Goal: Task Accomplishment & Management: Complete application form

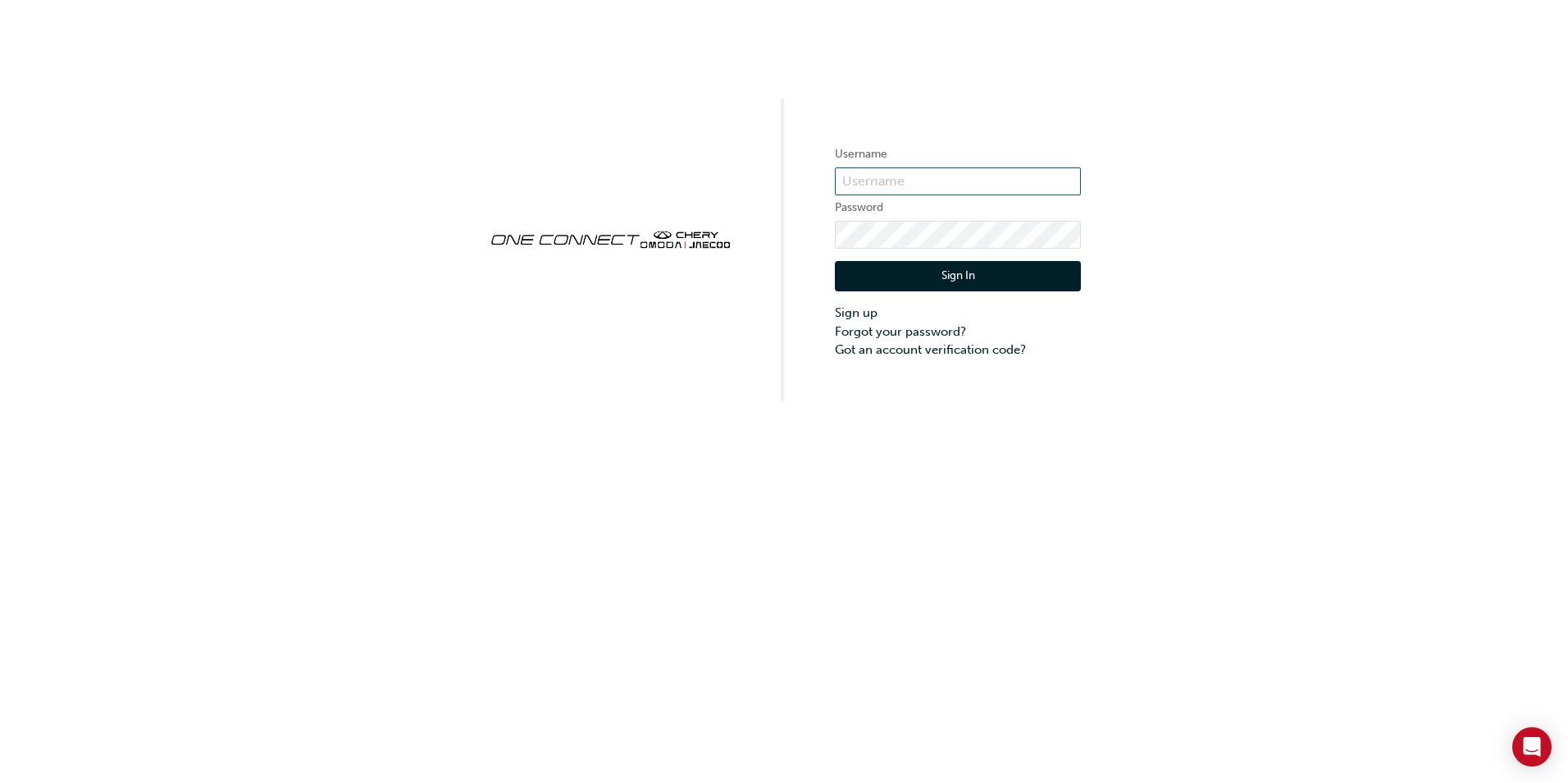
click at [884, 182] on input "text" at bounding box center [958, 181] width 246 height 28
type input "[PERSON_NAME]"
click at [900, 176] on input "text" at bounding box center [958, 181] width 246 height 28
type input "[PERSON_NAME][EMAIL_ADDRESS][DOMAIN_NAME]"
click at [937, 280] on button "Sign In" at bounding box center [958, 276] width 246 height 31
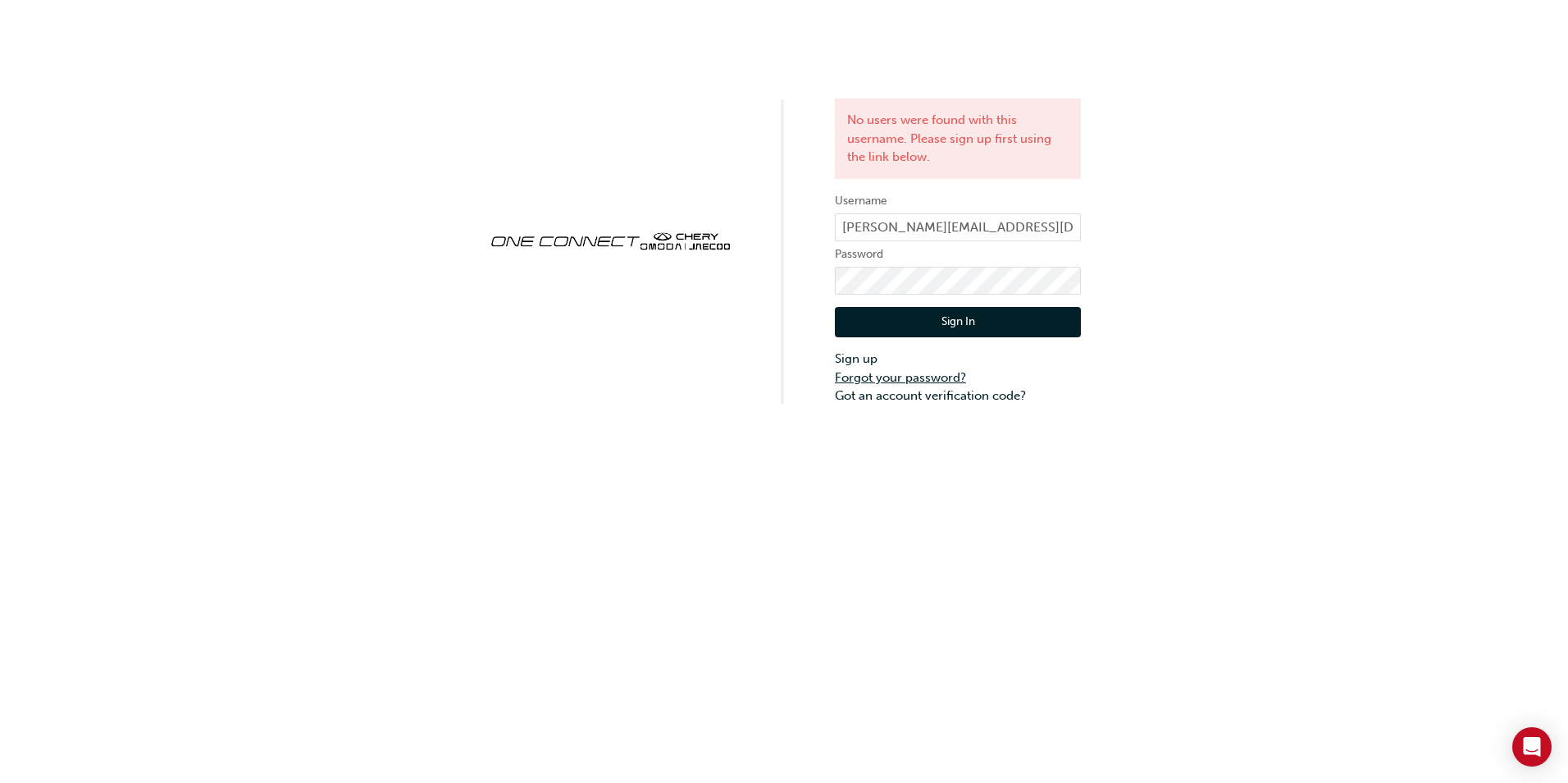
click at [926, 377] on link "Forgot your password?" at bounding box center [958, 378] width 246 height 19
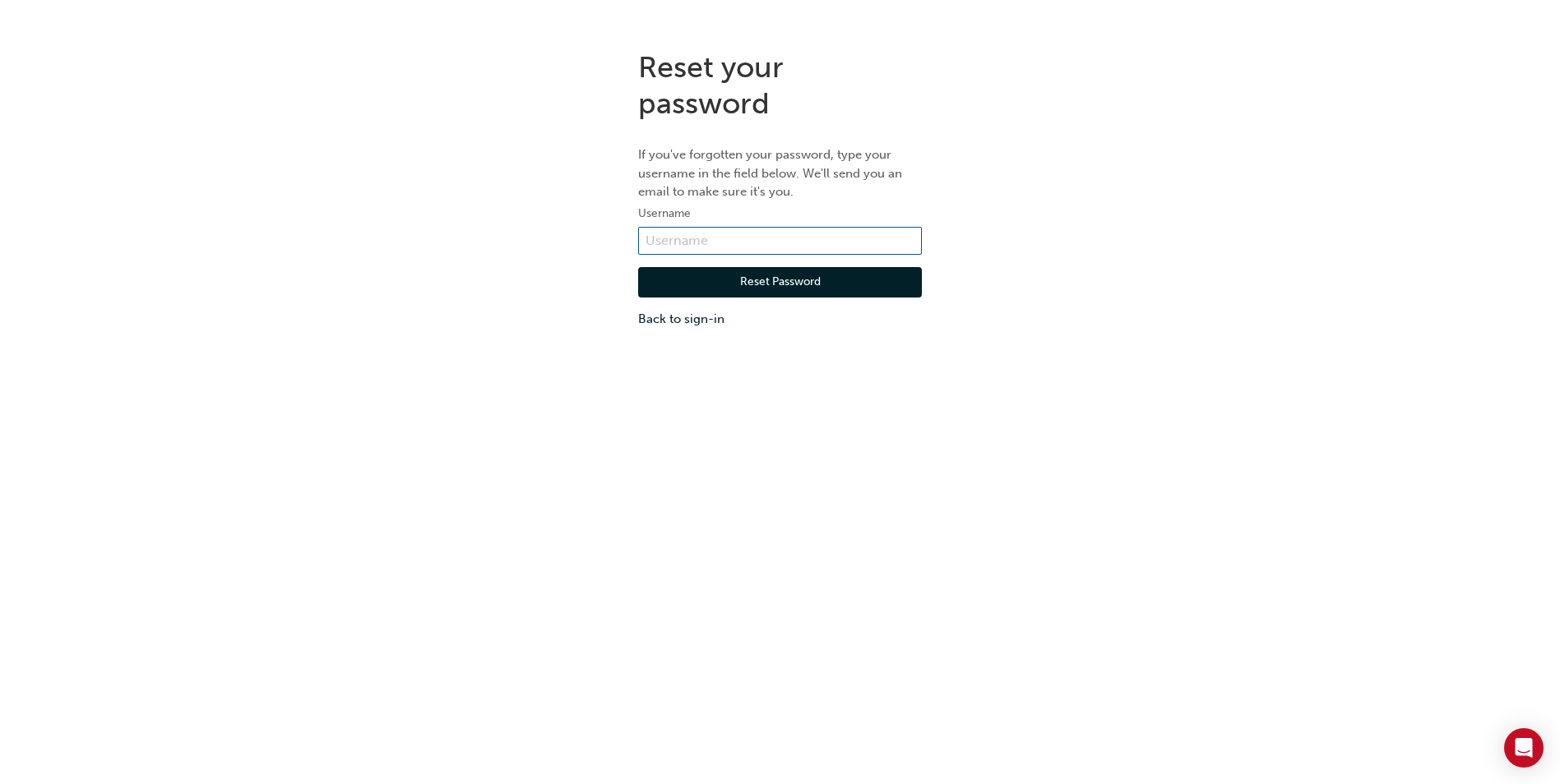
click at [725, 244] on input "text" at bounding box center [780, 240] width 283 height 28
type input "rebecca_johnston@lennock.com.au"
click at [705, 277] on button "Reset Password" at bounding box center [780, 282] width 283 height 31
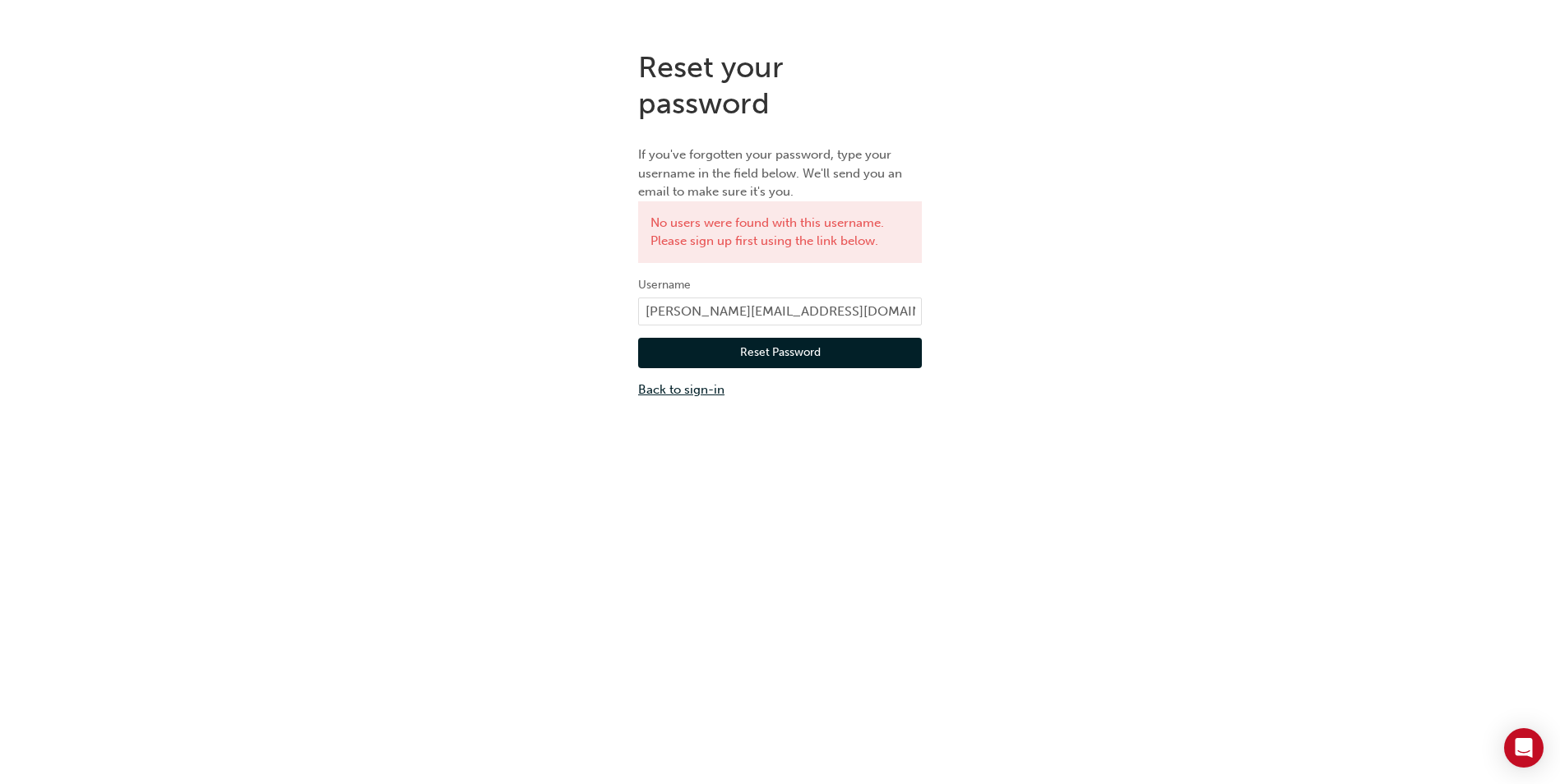
click at [700, 386] on link "Back to sign-in" at bounding box center [780, 389] width 283 height 19
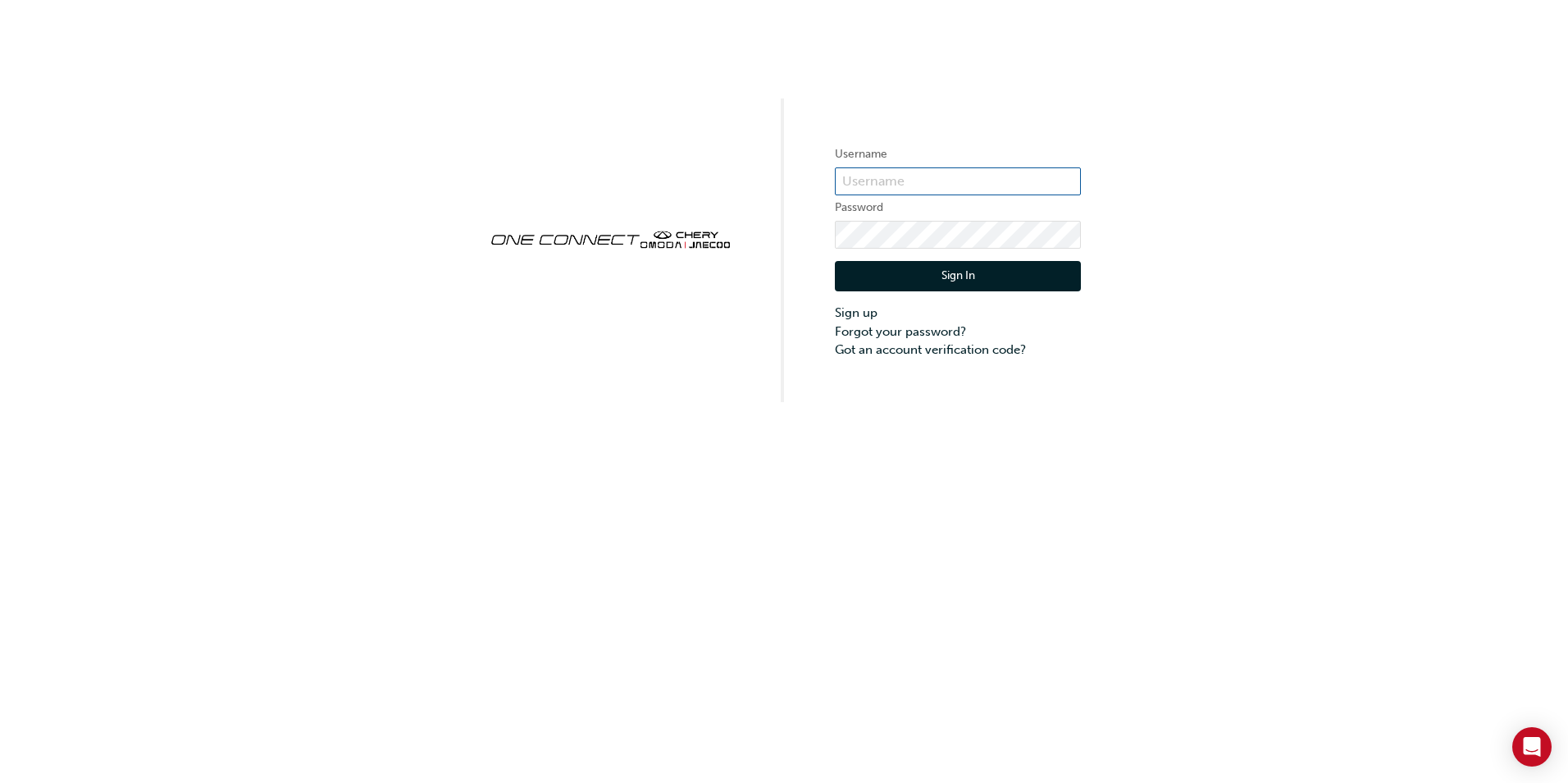
click at [901, 180] on input "text" at bounding box center [958, 181] width 246 height 28
click at [864, 176] on input "text" at bounding box center [958, 181] width 246 height 28
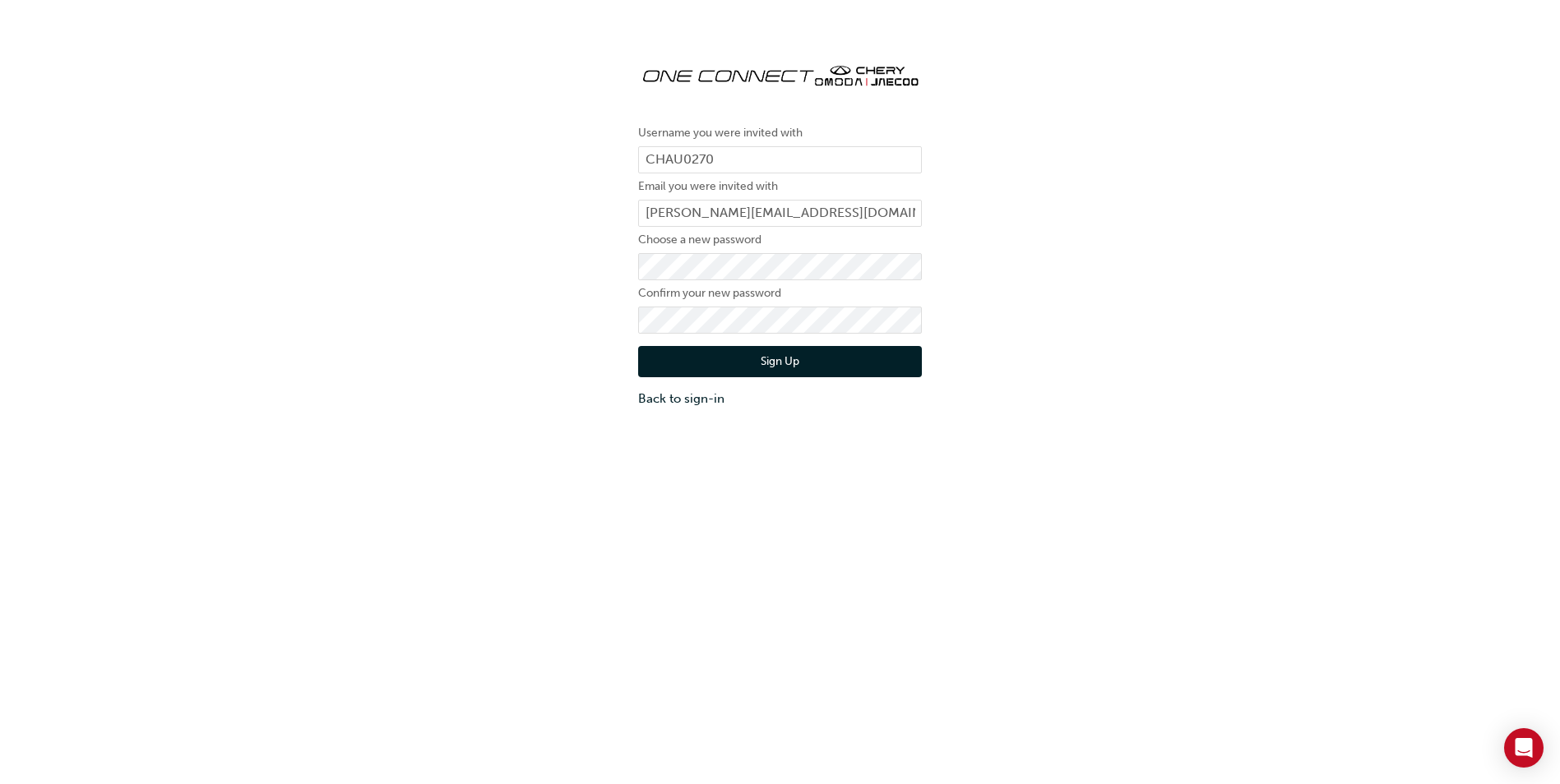
click at [516, 324] on div "Username you were invited with CHAU0270 Email you were invited with rebecca_joh…" at bounding box center [780, 228] width 1560 height 383
click at [765, 364] on button "Sign Up" at bounding box center [780, 361] width 283 height 31
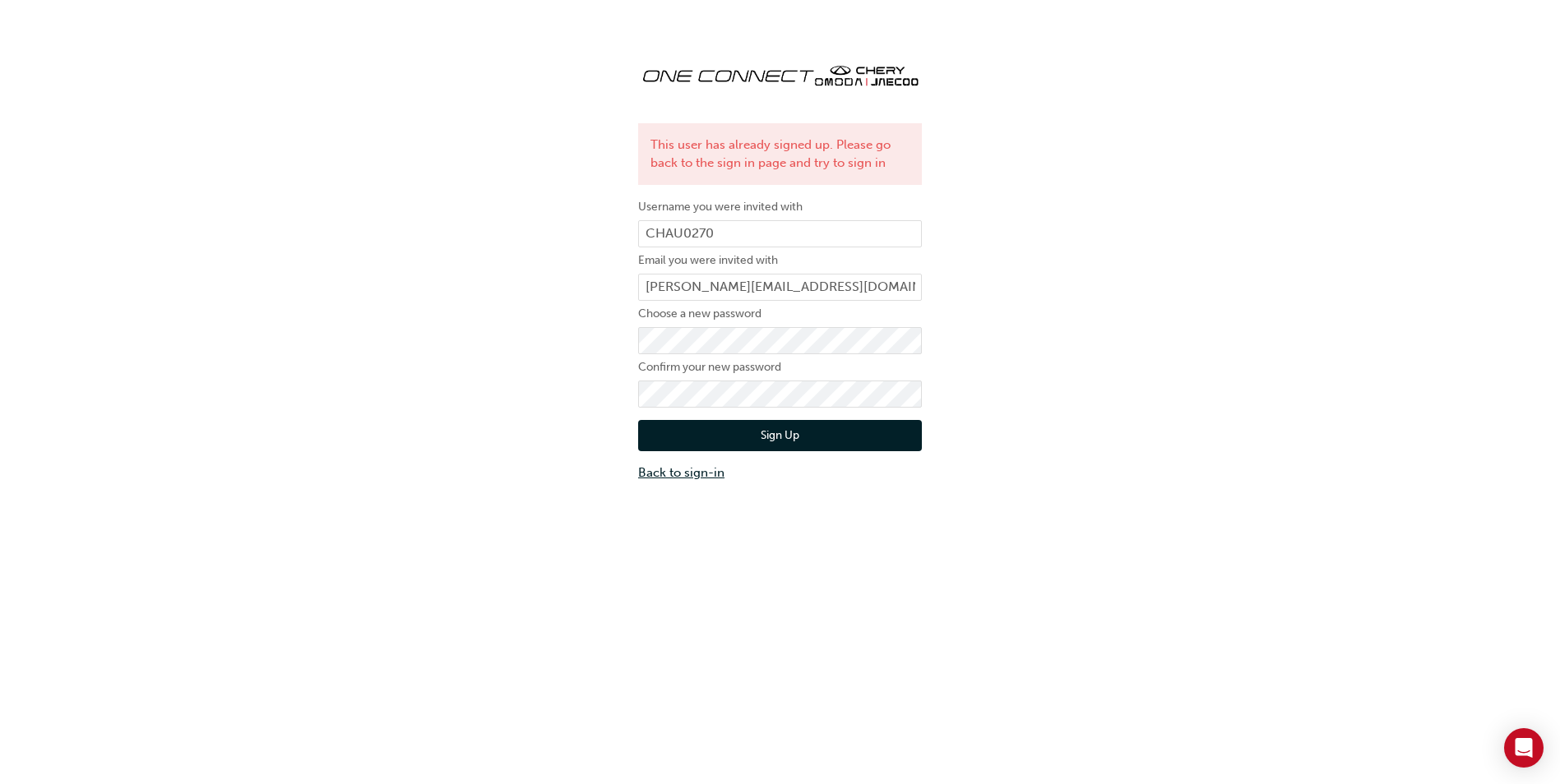
click at [684, 478] on link "Back to sign-in" at bounding box center [780, 473] width 283 height 19
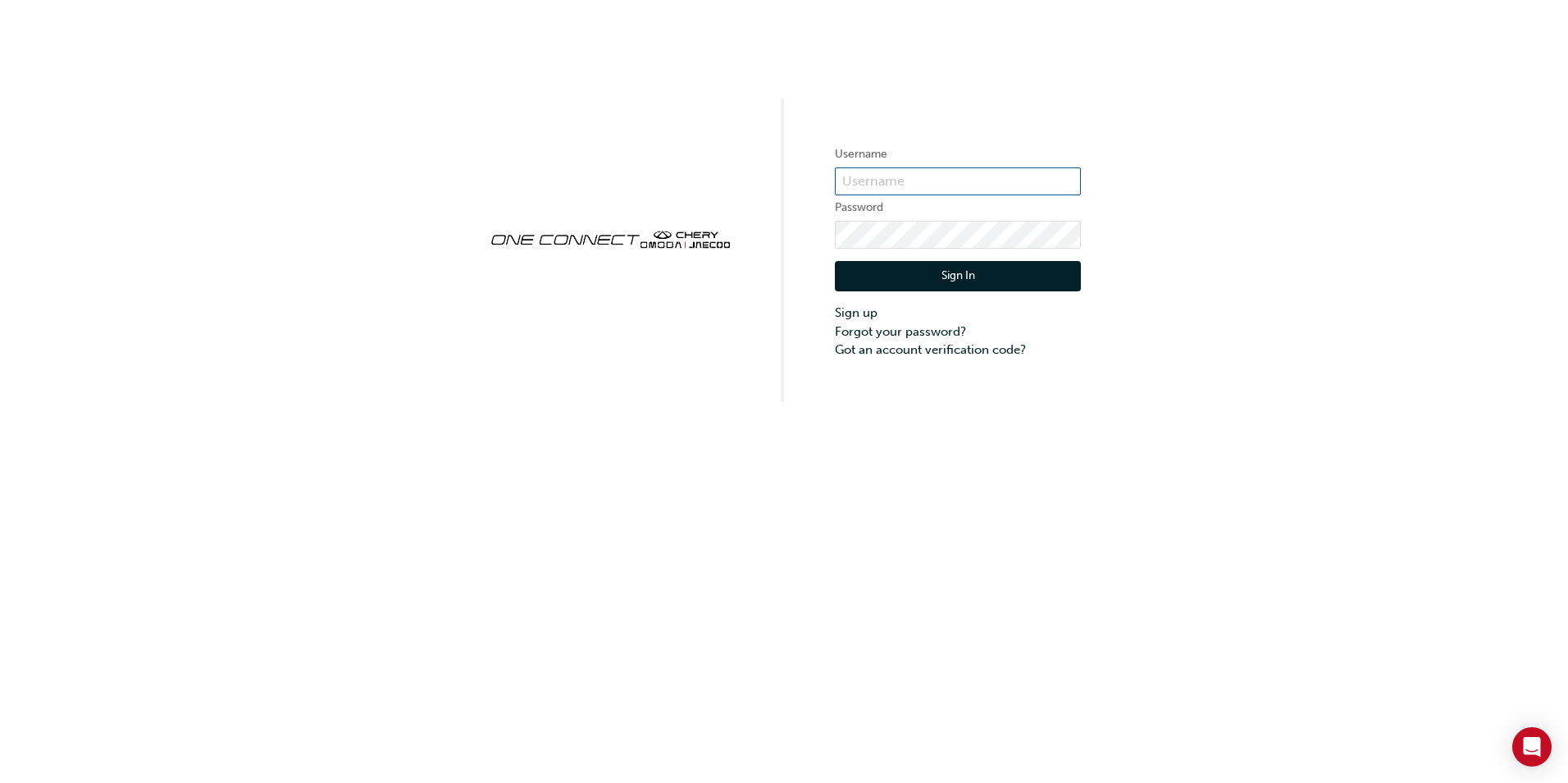
type input "CHAU0270"
click at [925, 272] on button "Sign In" at bounding box center [958, 276] width 246 height 31
